Goal: Obtain resource: Download file/media

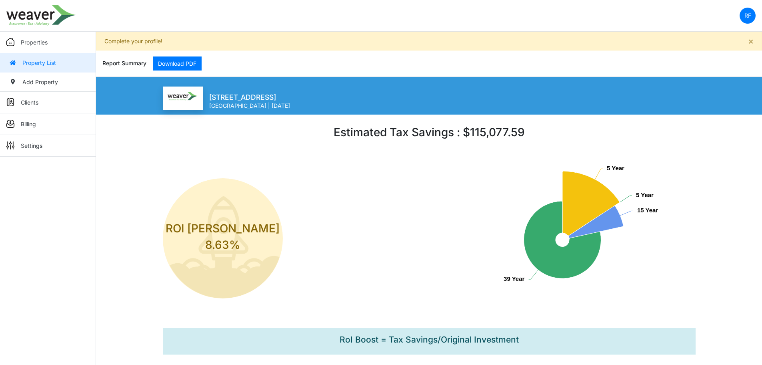
scroll to position [66, 0]
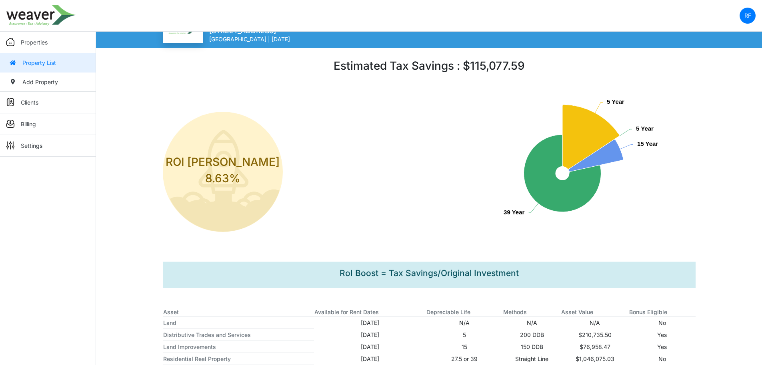
click at [44, 58] on link "Property List" at bounding box center [48, 62] width 96 height 19
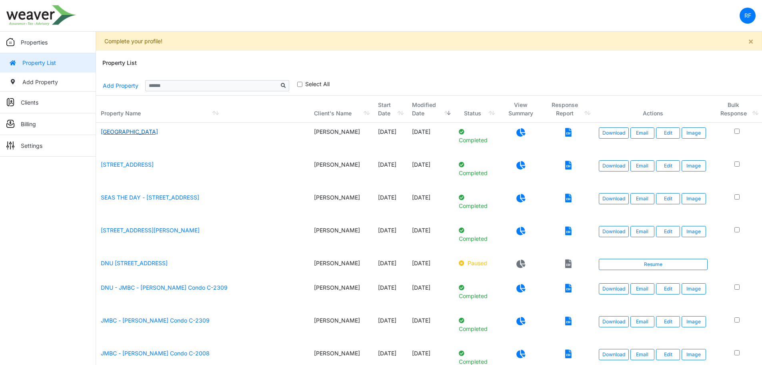
click at [113, 133] on link "[GEOGRAPHIC_DATA]" at bounding box center [129, 131] width 57 height 7
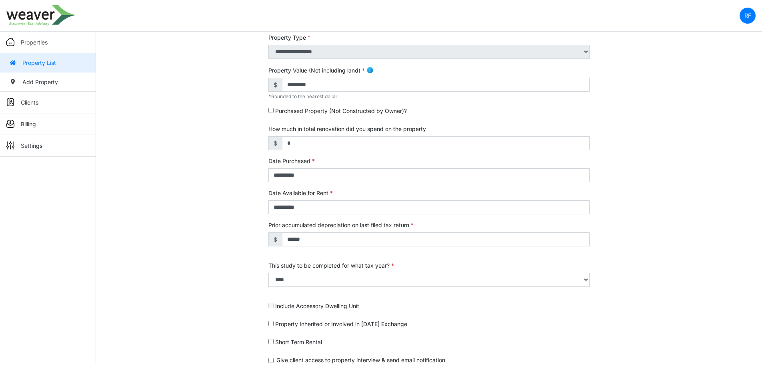
scroll to position [233, 0]
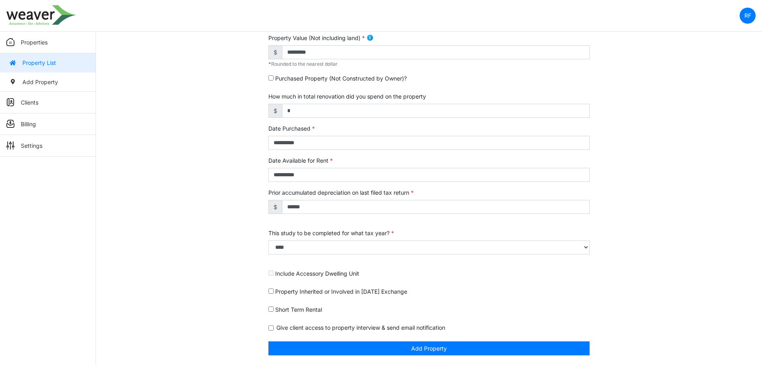
click at [54, 65] on link "Property List" at bounding box center [48, 62] width 96 height 19
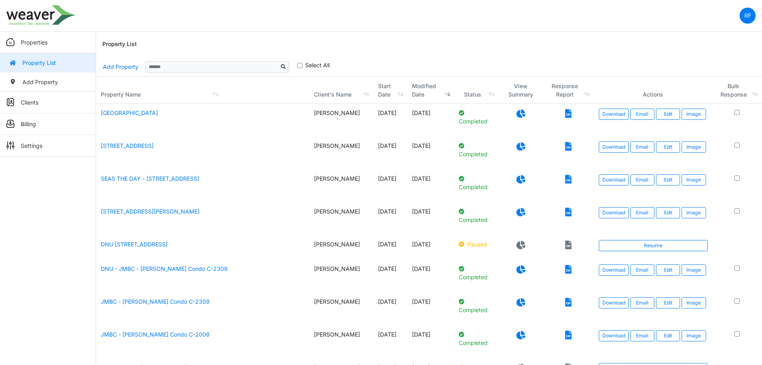
click at [518, 116] on icon at bounding box center [521, 113] width 9 height 8
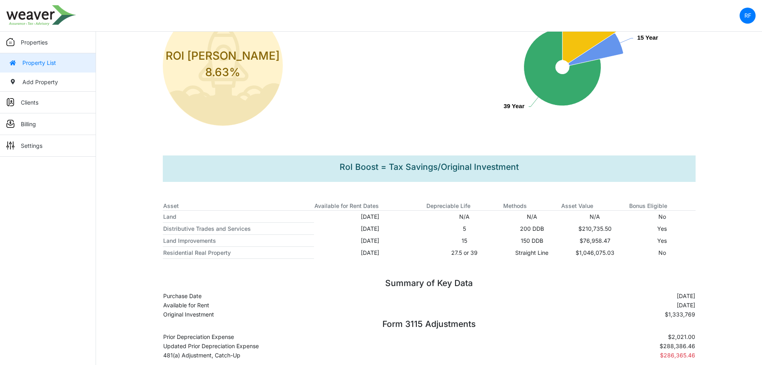
scroll to position [187, 0]
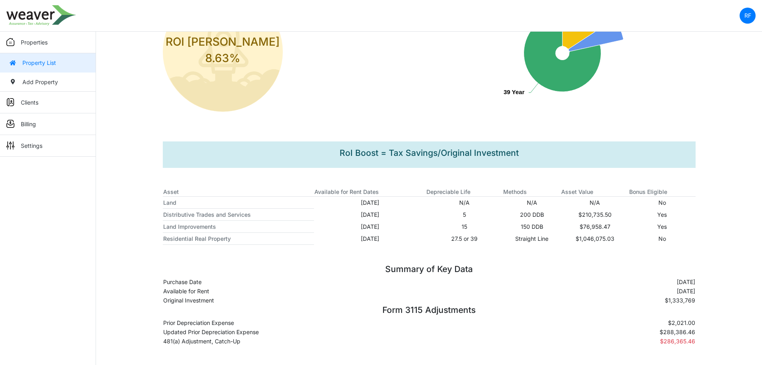
drag, startPoint x: 314, startPoint y: 316, endPoint x: 321, endPoint y: 311, distance: 8.0
click at [320, 311] on div "Form 3115 Adjustments Prior Depreciation Expense $2,021.00 Updated Prior Deprec…" at bounding box center [429, 325] width 545 height 41
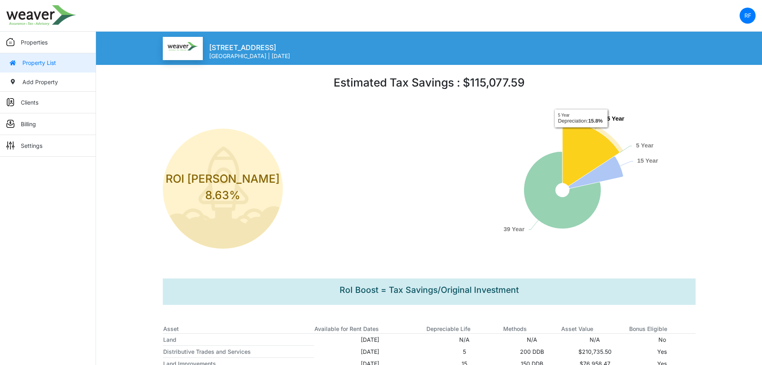
scroll to position [0, 0]
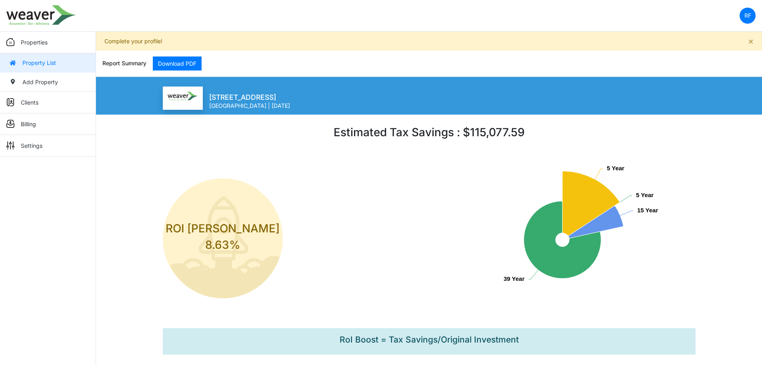
click at [176, 52] on div "Report Summary Download PDF" at bounding box center [429, 63] width 654 height 26
click at [176, 61] on link "Download PDF" at bounding box center [177, 63] width 49 height 14
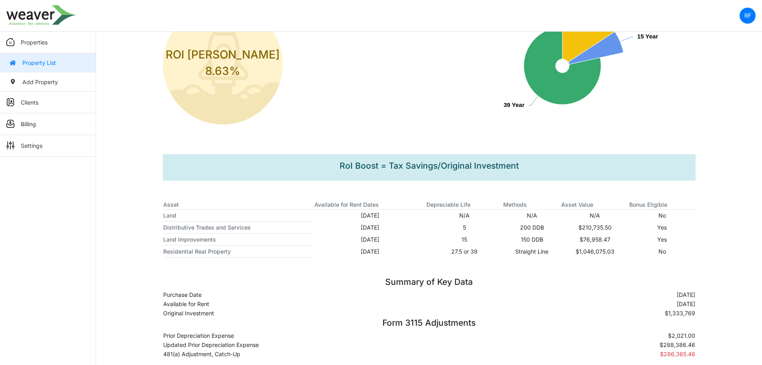
scroll to position [187, 0]
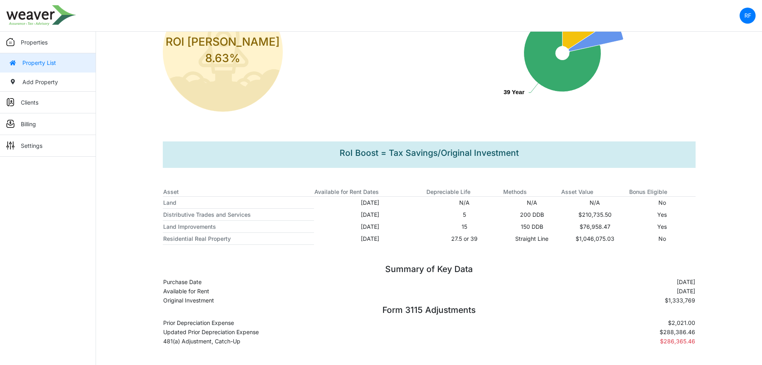
drag, startPoint x: 698, startPoint y: 324, endPoint x: 670, endPoint y: 322, distance: 28.5
click at [670, 322] on div "Form 3115 Adjustments Prior Depreciation Expense $2,021.00 Updated Prior Deprec…" at bounding box center [429, 325] width 545 height 41
click at [681, 323] on td "$2,021.00" at bounding box center [622, 322] width 146 height 9
click at [685, 331] on td "$288,386.46" at bounding box center [622, 331] width 146 height 9
drag, startPoint x: 696, startPoint y: 331, endPoint x: 650, endPoint y: 331, distance: 46.0
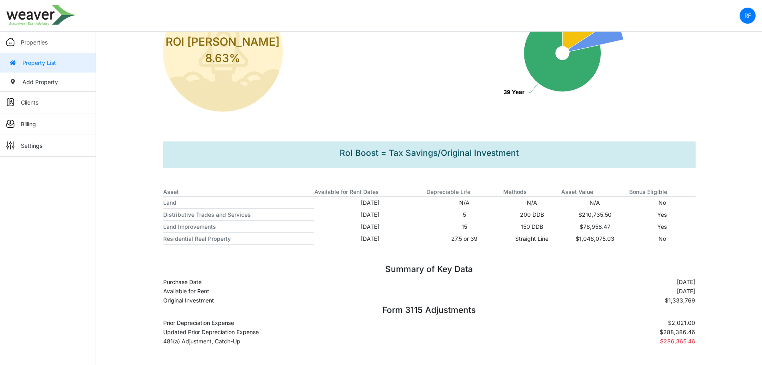
click at [650, 331] on div "Form 3115 Adjustments Prior Depreciation Expense $2,021.00 Updated Prior Deprec…" at bounding box center [429, 325] width 545 height 41
click at [654, 329] on td "$288,386.46" at bounding box center [622, 331] width 146 height 9
drag, startPoint x: 703, startPoint y: 322, endPoint x: 691, endPoint y: 322, distance: 12.0
click at [699, 322] on div "Form 3115 Adjustments Prior Depreciation Expense $2,021.00 Updated Prior Deprec…" at bounding box center [429, 325] width 545 height 41
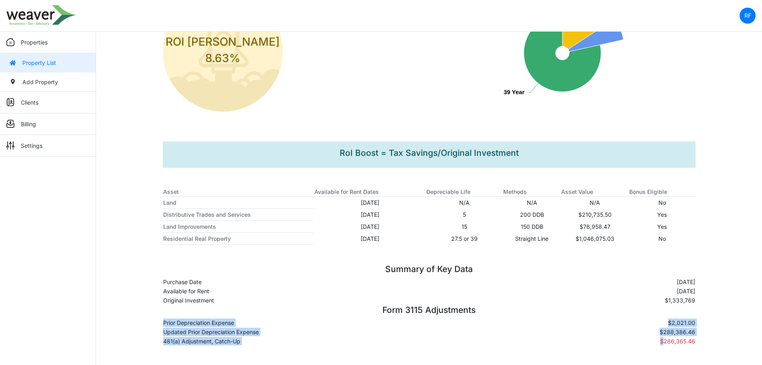
click at [696, 323] on div "Form 3115 Adjustments Prior Depreciation Expense $2,021.00 Updated Prior Deprec…" at bounding box center [429, 325] width 545 height 41
click at [44, 39] on p "Properties" at bounding box center [34, 42] width 27 height 8
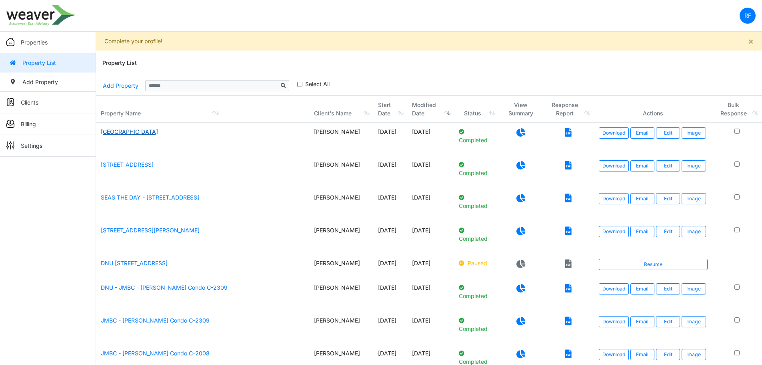
click at [126, 134] on link "[GEOGRAPHIC_DATA]" at bounding box center [129, 131] width 57 height 7
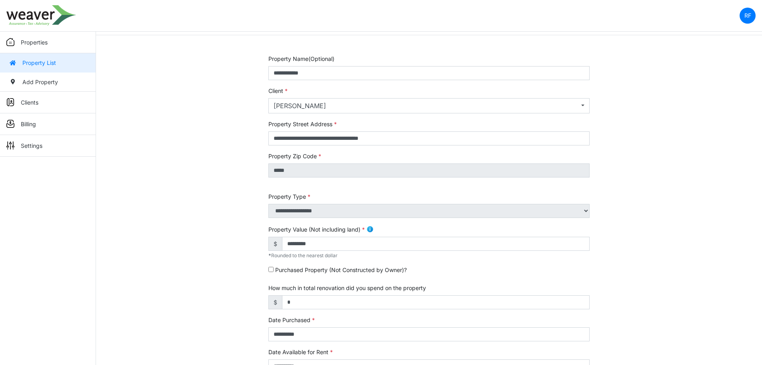
scroll to position [32, 0]
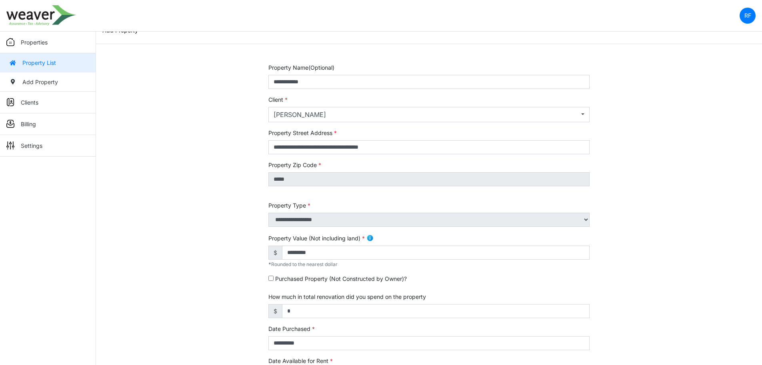
click at [30, 42] on p "Properties" at bounding box center [34, 42] width 27 height 8
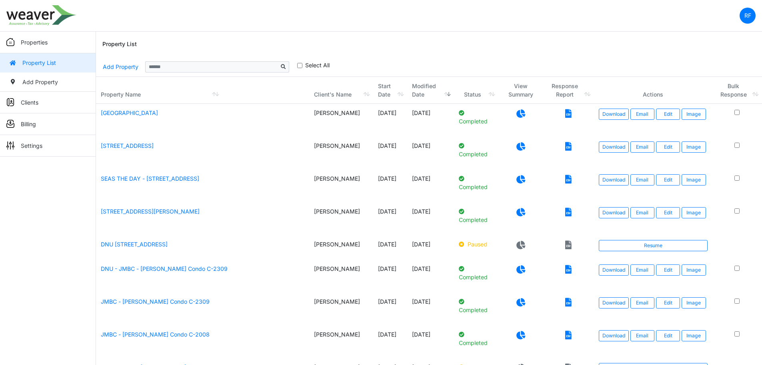
click at [518, 115] on icon at bounding box center [521, 113] width 9 height 8
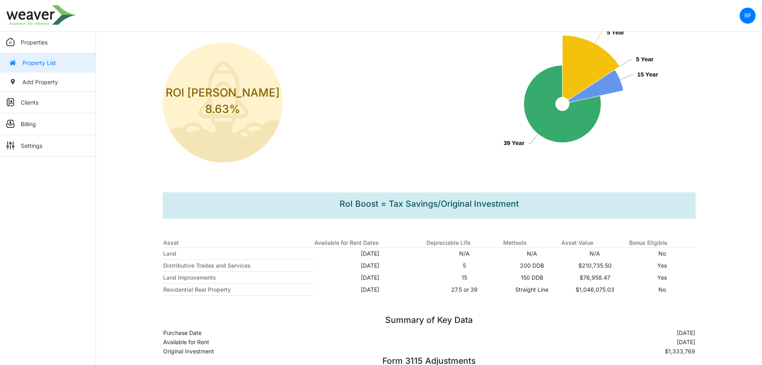
scroll to position [187, 0]
